Goal: Transaction & Acquisition: Purchase product/service

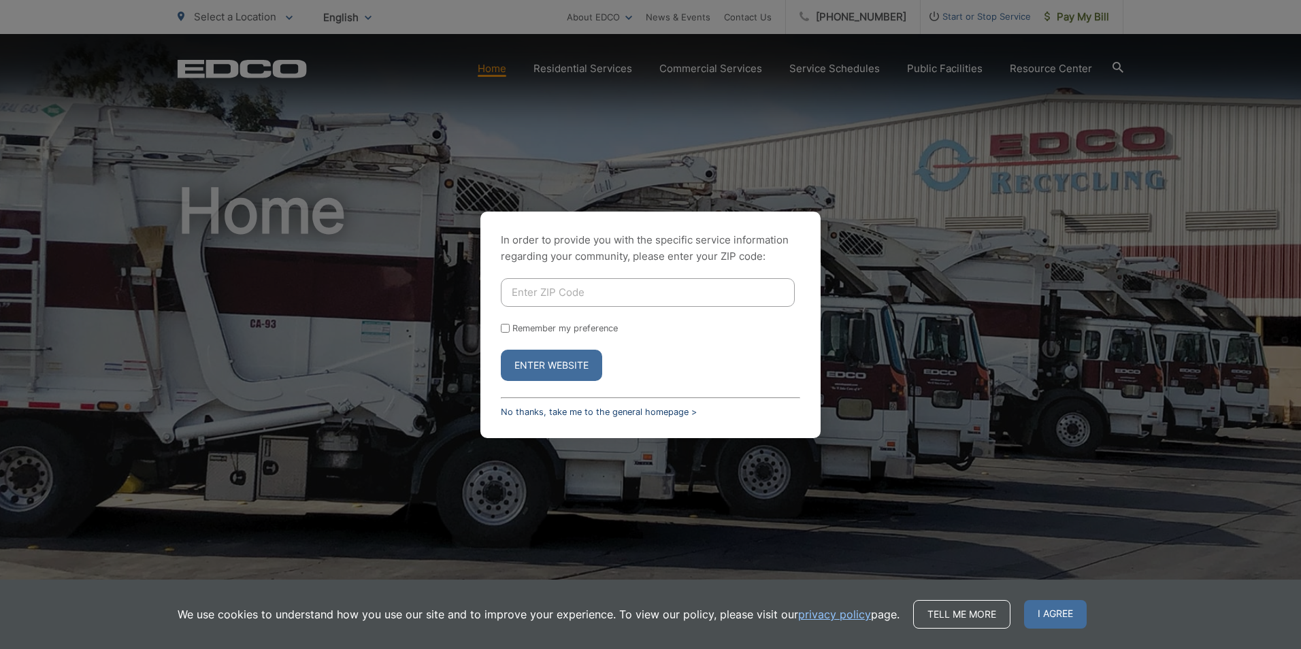
click at [616, 416] on link "No thanks, take me to the general homepage >" at bounding box center [599, 412] width 196 height 10
drag, startPoint x: 621, startPoint y: 413, endPoint x: 629, endPoint y: 423, distance: 12.7
click at [621, 413] on link "No thanks, take me to the general homepage >" at bounding box center [599, 412] width 196 height 10
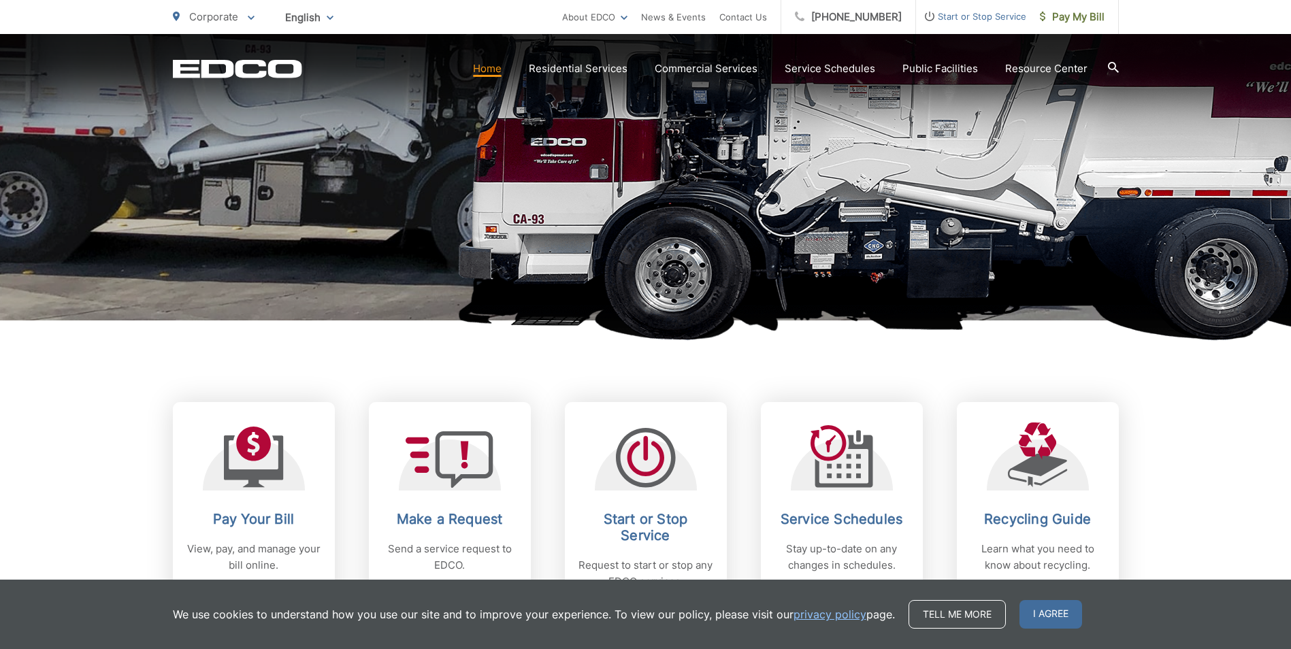
scroll to position [340, 0]
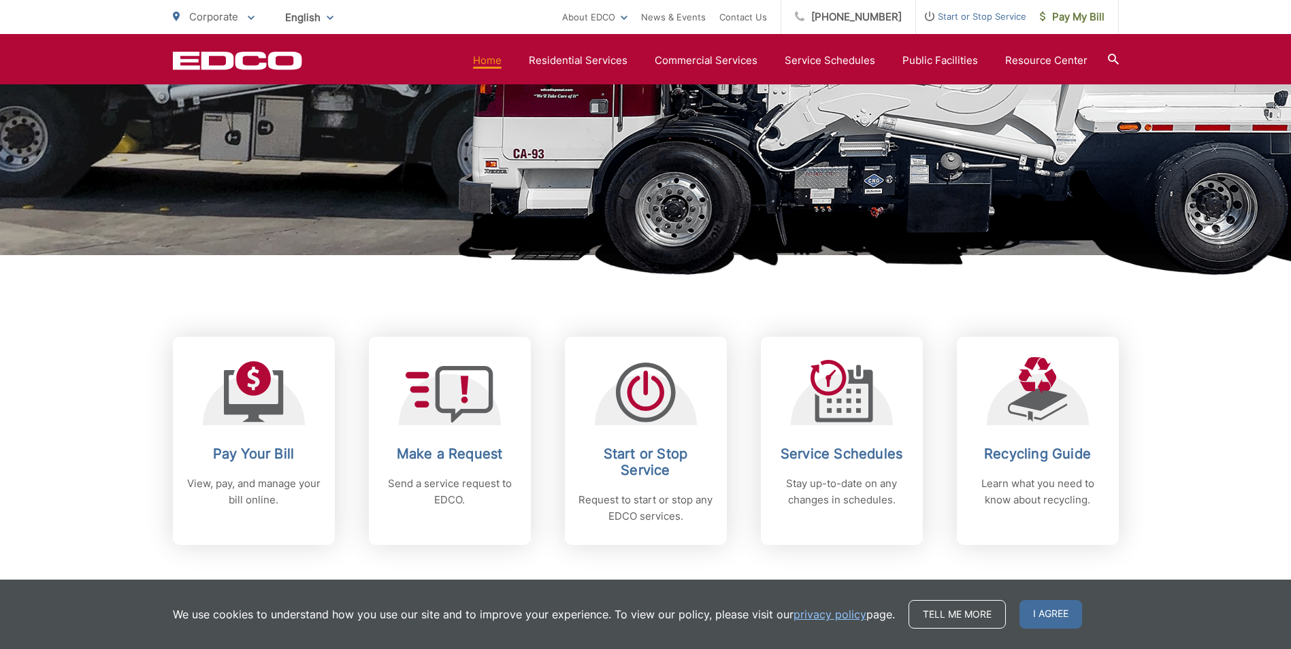
click at [1044, 618] on span "I agree" at bounding box center [1050, 614] width 63 height 29
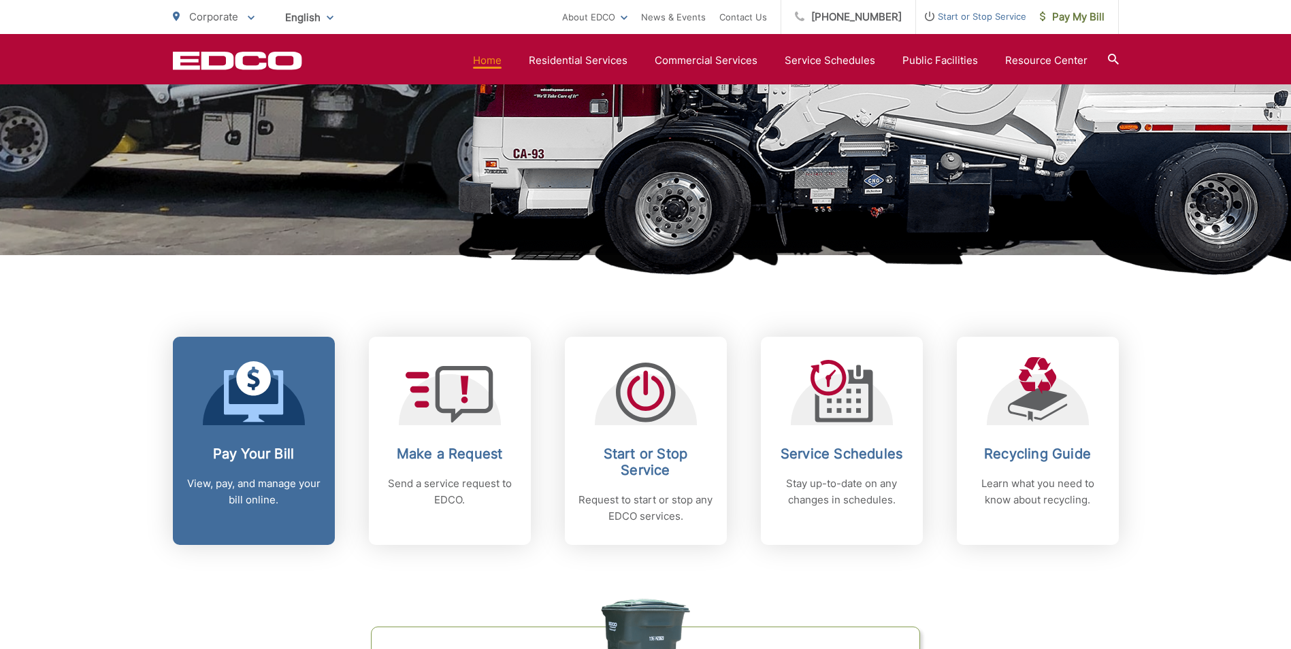
click at [267, 406] on icon at bounding box center [253, 396] width 59 height 52
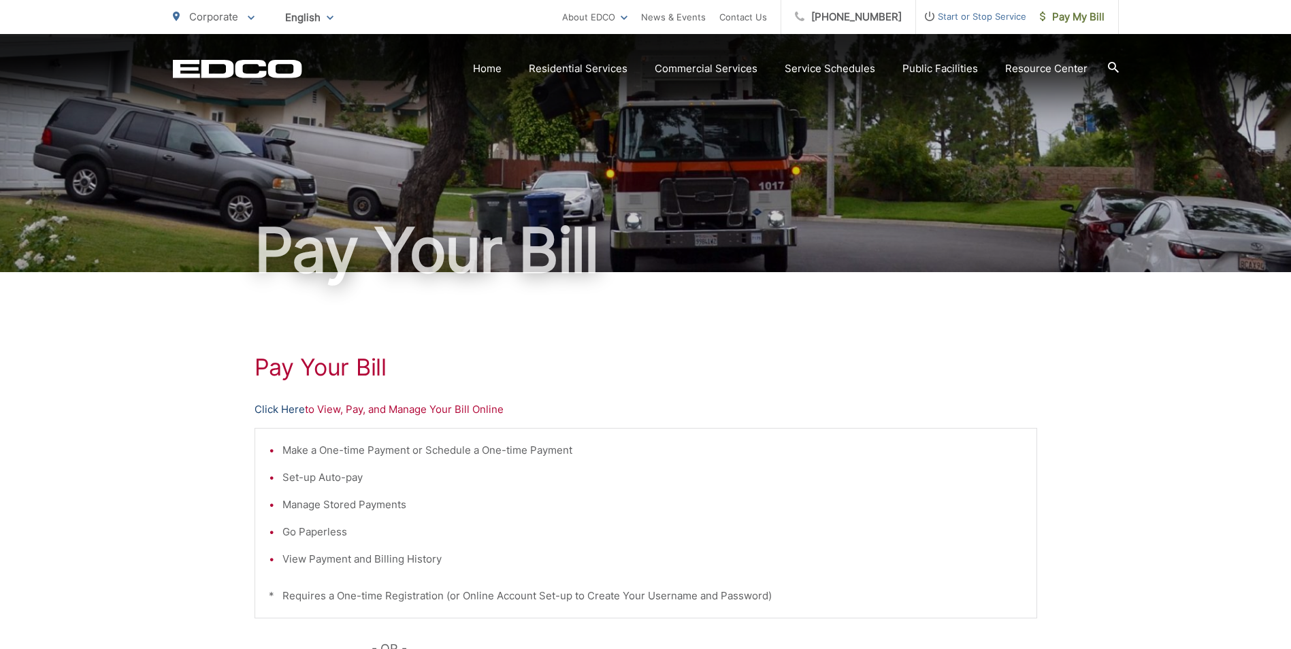
click at [302, 408] on link "Click Here" at bounding box center [279, 409] width 50 height 16
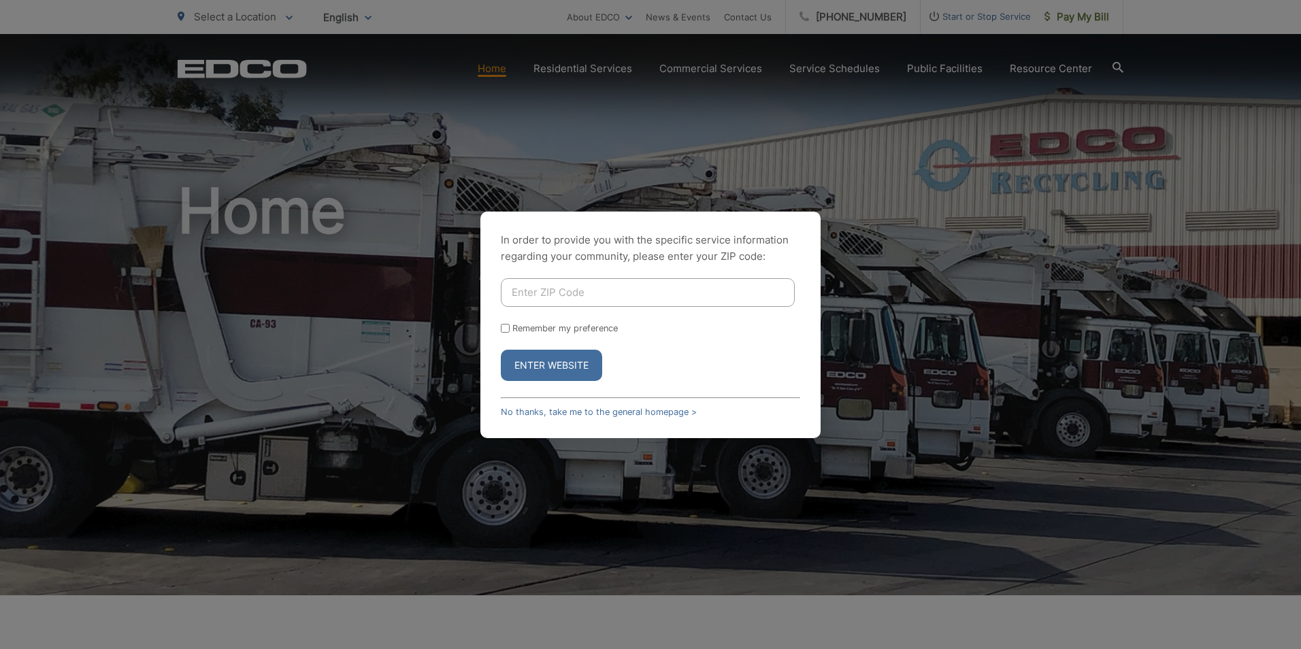
click at [592, 406] on div "In order to provide you with the specific service information regarding your co…" at bounding box center [650, 325] width 340 height 227
click at [594, 408] on link "No thanks, take me to the general homepage >" at bounding box center [599, 412] width 196 height 10
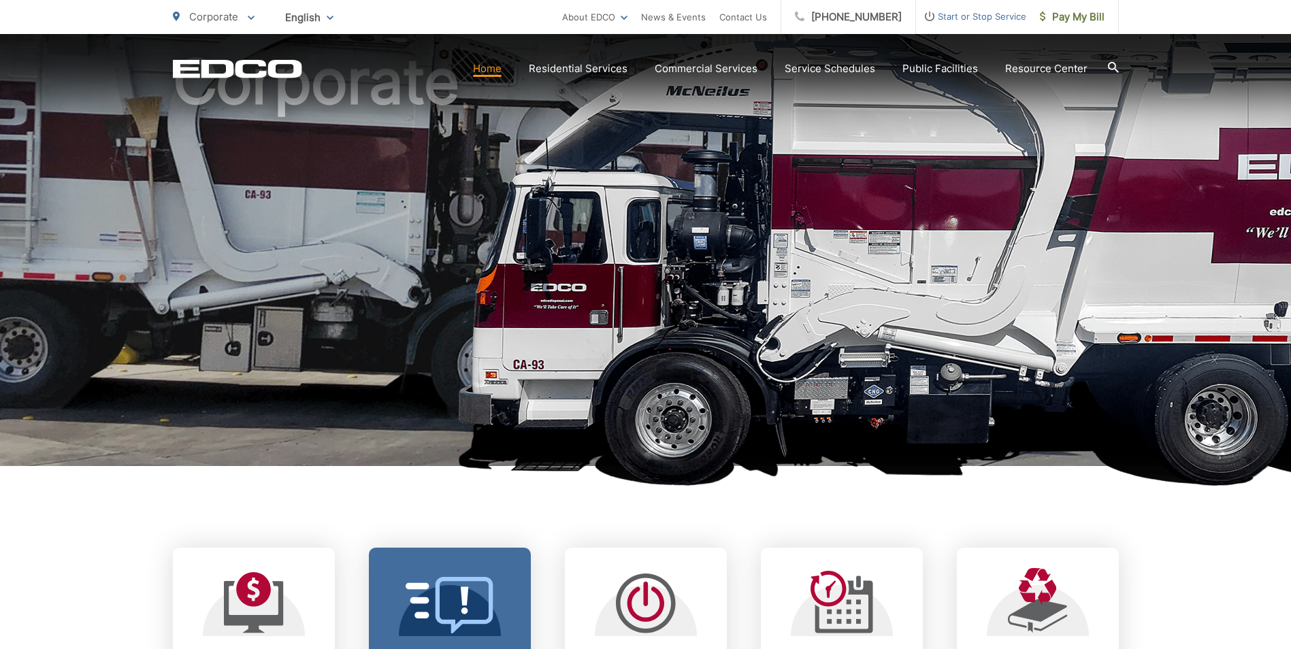
scroll to position [272, 0]
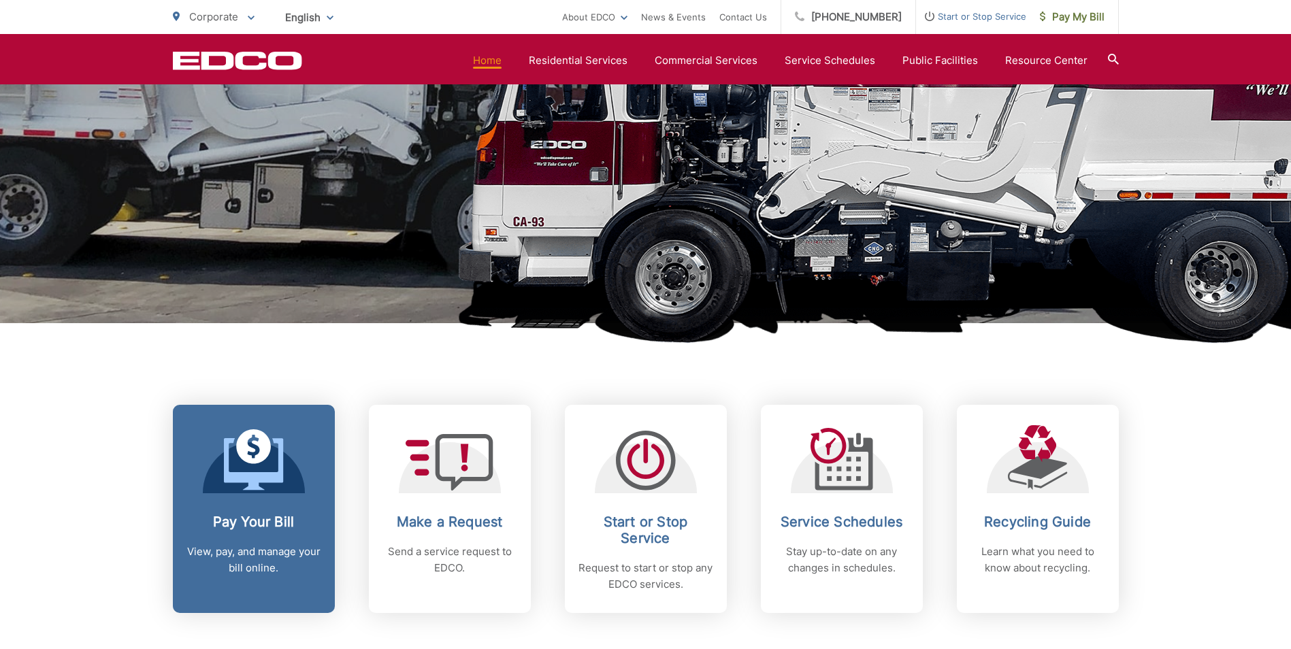
click at [283, 476] on icon at bounding box center [254, 459] width 60 height 61
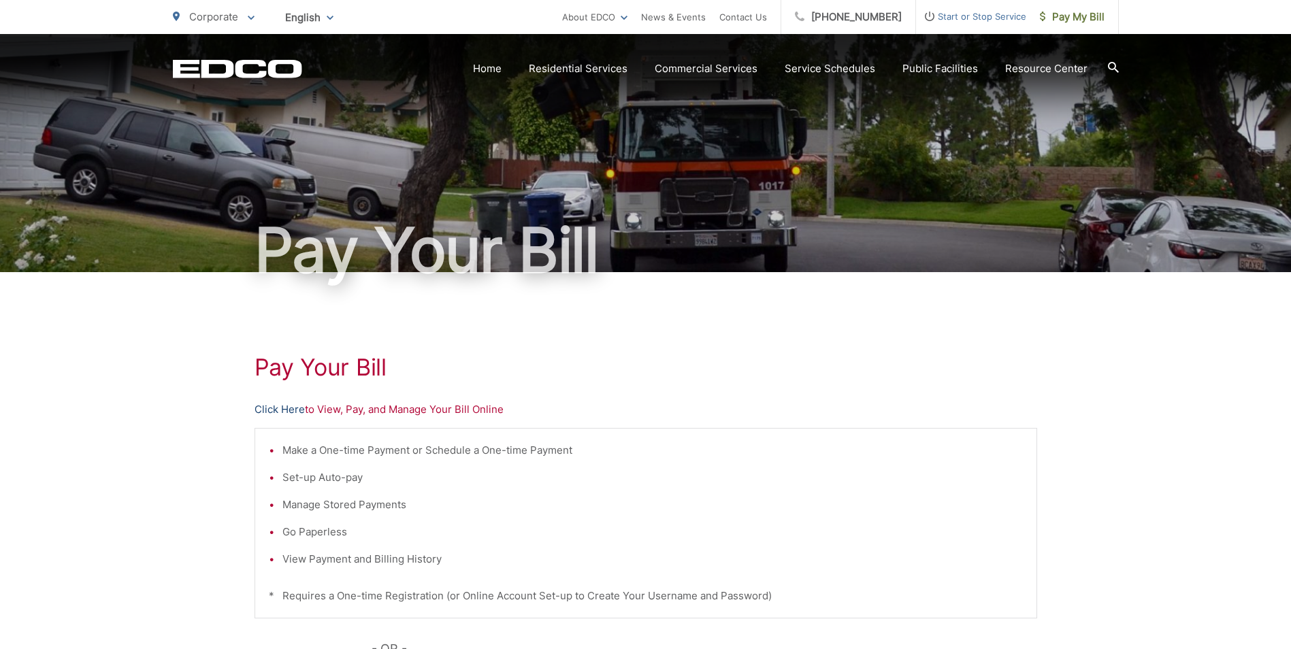
click at [293, 412] on link "Click Here" at bounding box center [279, 409] width 50 height 16
